Goal: Task Accomplishment & Management: Manage account settings

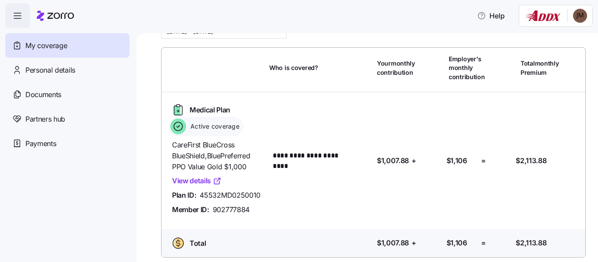
scroll to position [48, 0]
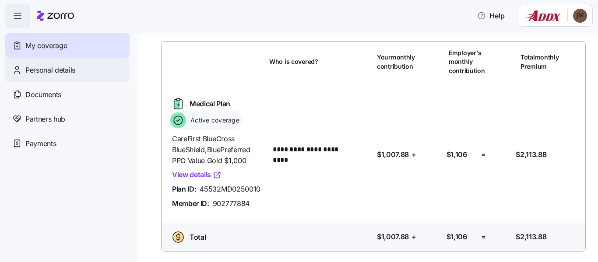
click at [61, 67] on span "Personal details" at bounding box center [50, 70] width 50 height 11
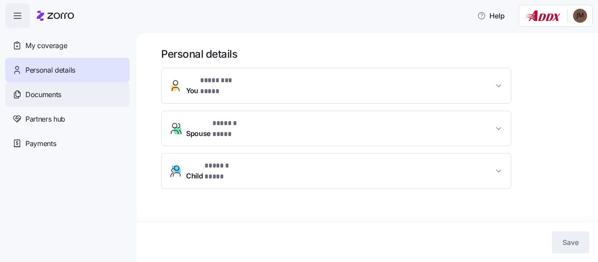
click at [57, 95] on span "Documents" at bounding box center [43, 94] width 36 height 11
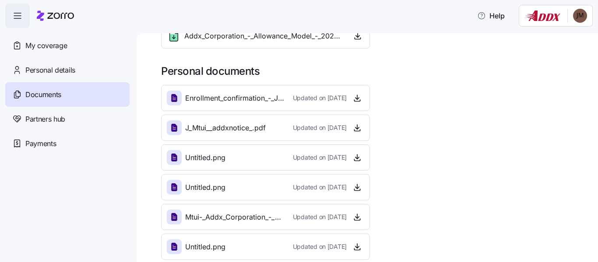
scroll to position [111, 0]
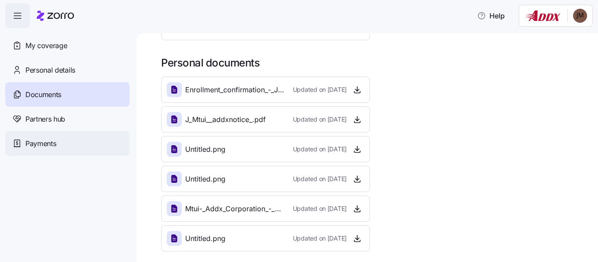
click at [43, 145] on span "Payments" at bounding box center [40, 143] width 31 height 11
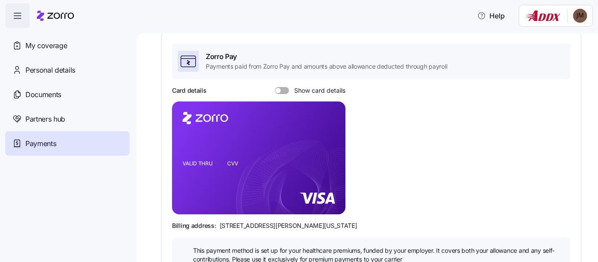
scroll to position [60, 0]
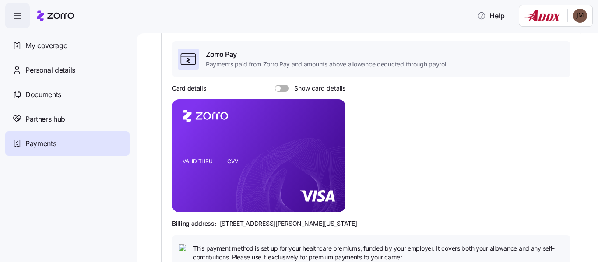
click at [285, 90] on span at bounding box center [285, 88] width 9 height 7
click at [275, 85] on input "Show card details" at bounding box center [275, 85] width 0 height 0
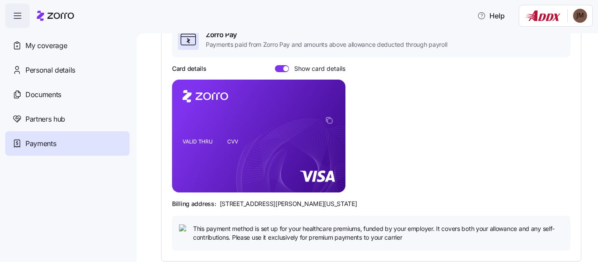
scroll to position [82, 0]
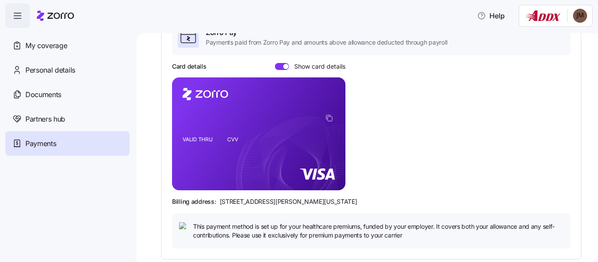
click at [277, 65] on span at bounding box center [279, 66] width 9 height 7
click at [275, 63] on input "Show card details" at bounding box center [275, 63] width 0 height 0
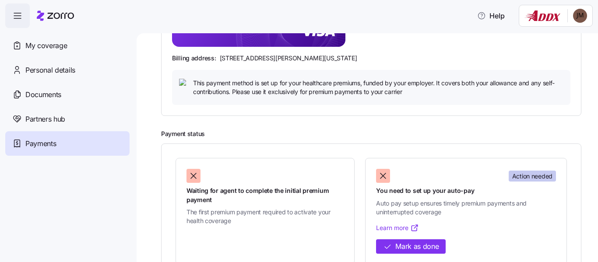
scroll to position [254, 0]
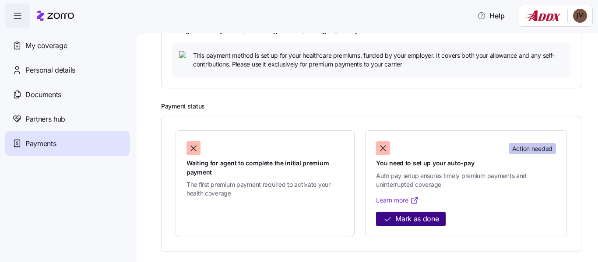
click at [406, 223] on span "Mark as done" at bounding box center [417, 219] width 43 height 11
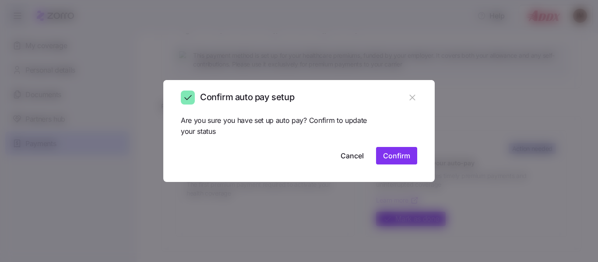
click at [397, 155] on span "Confirm" at bounding box center [396, 156] width 27 height 11
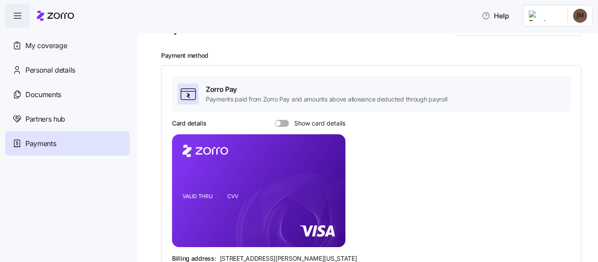
scroll to position [31, 0]
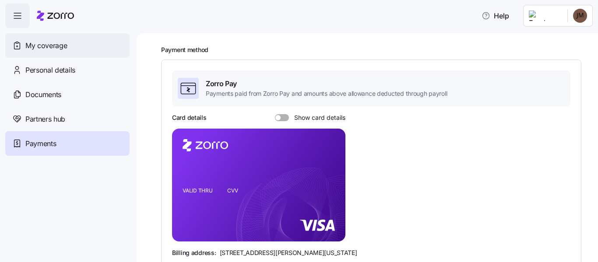
click at [44, 48] on span "My coverage" at bounding box center [46, 45] width 42 height 11
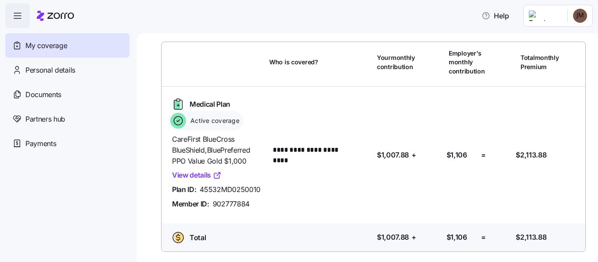
scroll to position [48, 0]
click at [542, 13] on html "**********" at bounding box center [299, 128] width 598 height 257
click at [197, 172] on html "**********" at bounding box center [299, 128] width 598 height 257
click at [197, 172] on link "View details" at bounding box center [196, 175] width 49 height 11
